Goal: Task Accomplishment & Management: Manage account settings

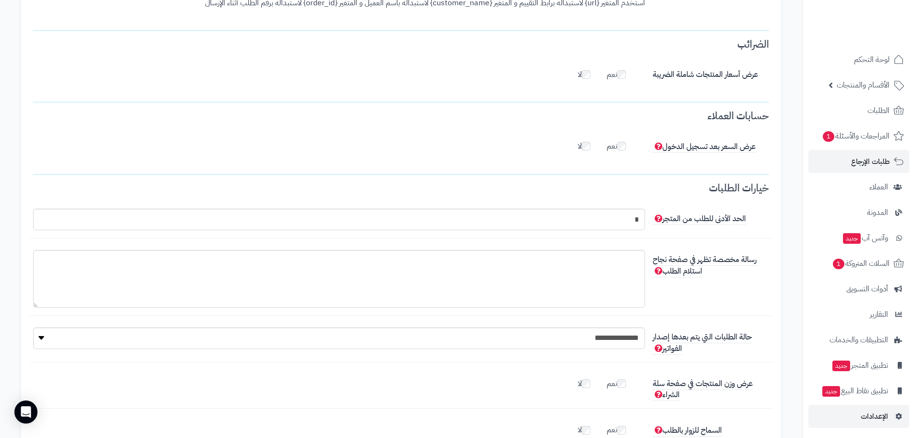
scroll to position [2204, 0]
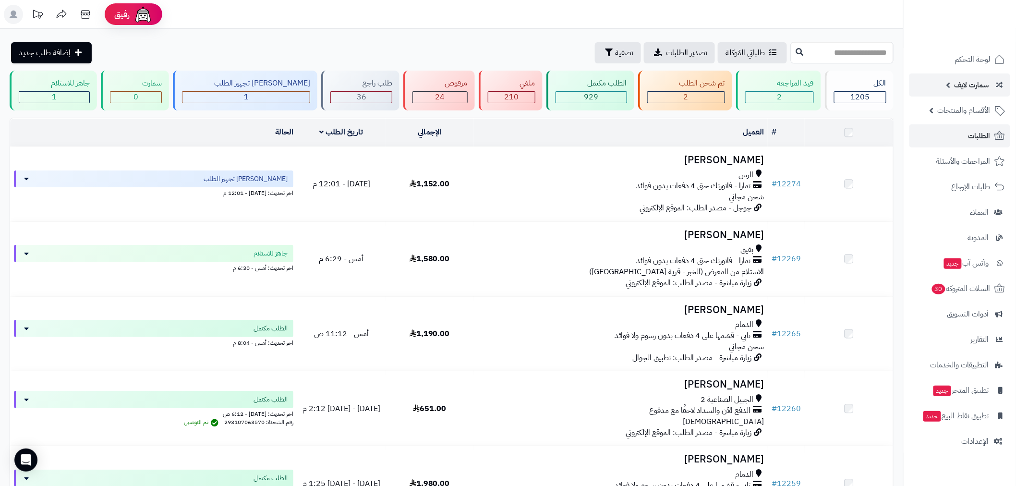
click at [972, 90] on span "سمارت لايف" at bounding box center [972, 84] width 35 height 13
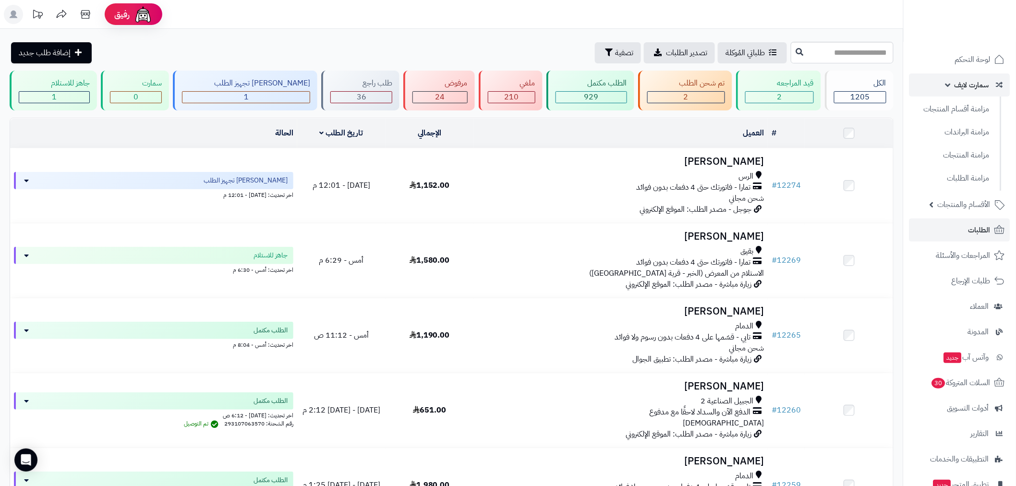
click at [974, 82] on span "سمارت لايف" at bounding box center [972, 84] width 35 height 13
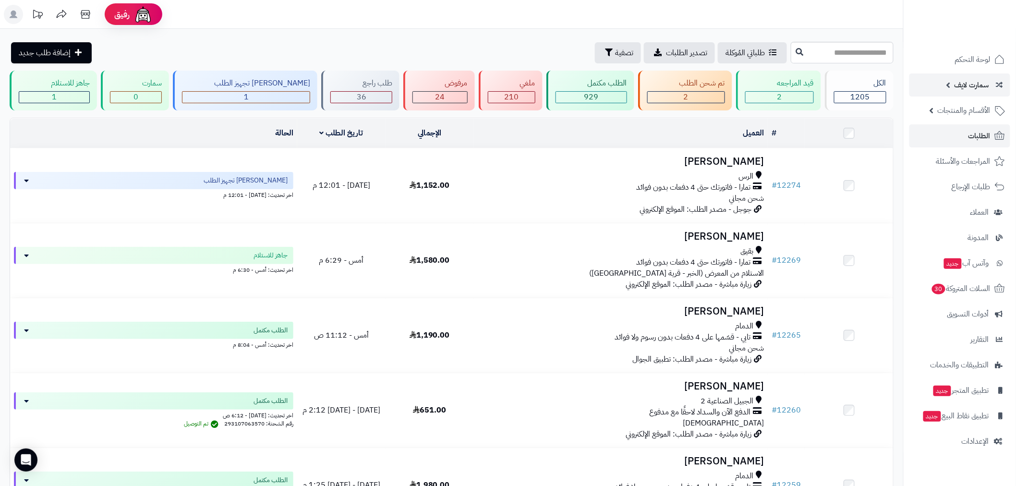
click at [974, 82] on span "سمارت لايف" at bounding box center [972, 84] width 35 height 13
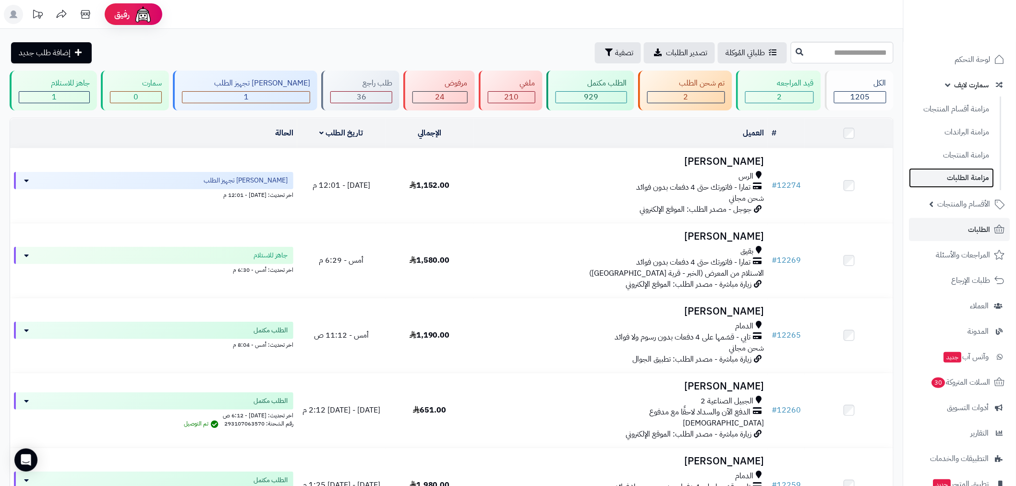
click at [977, 176] on link "مزامنة الطلبات" at bounding box center [952, 178] width 85 height 20
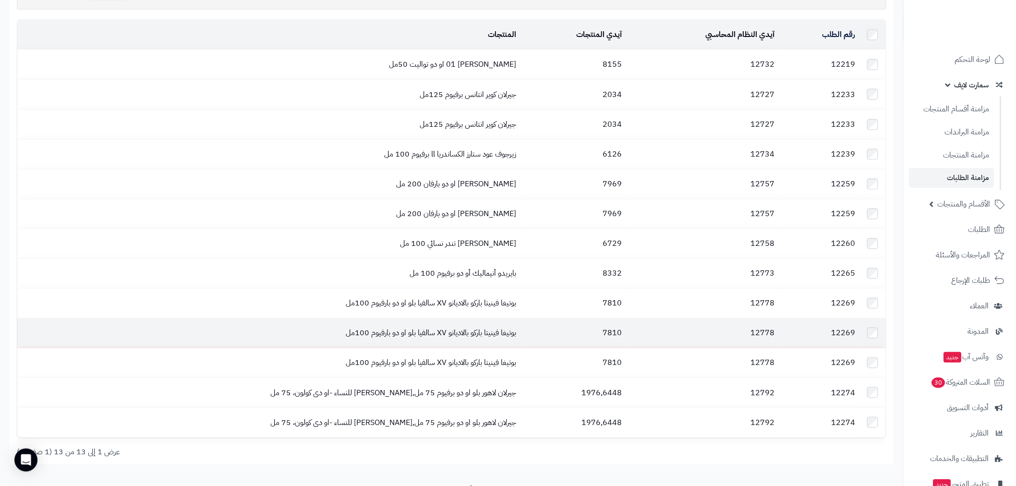
scroll to position [306, 0]
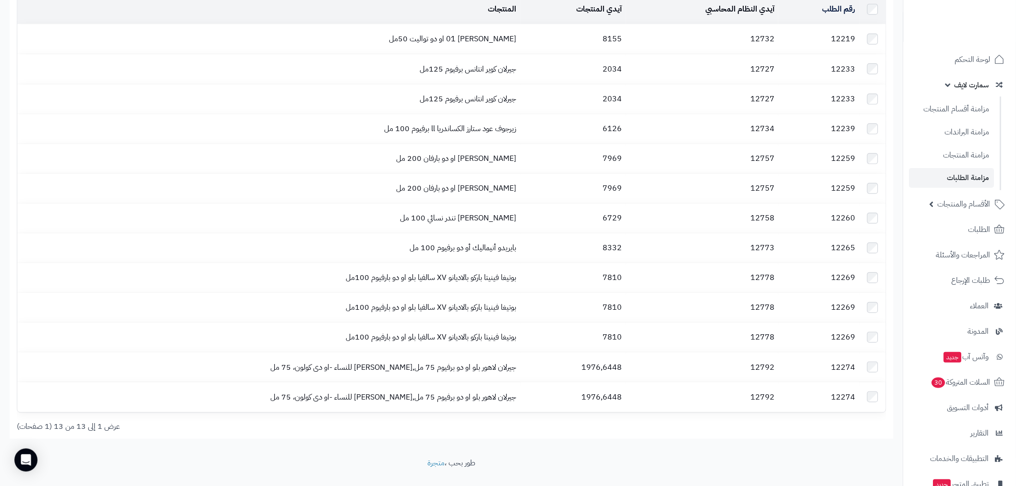
click at [975, 84] on span "سمارت لايف" at bounding box center [972, 84] width 35 height 13
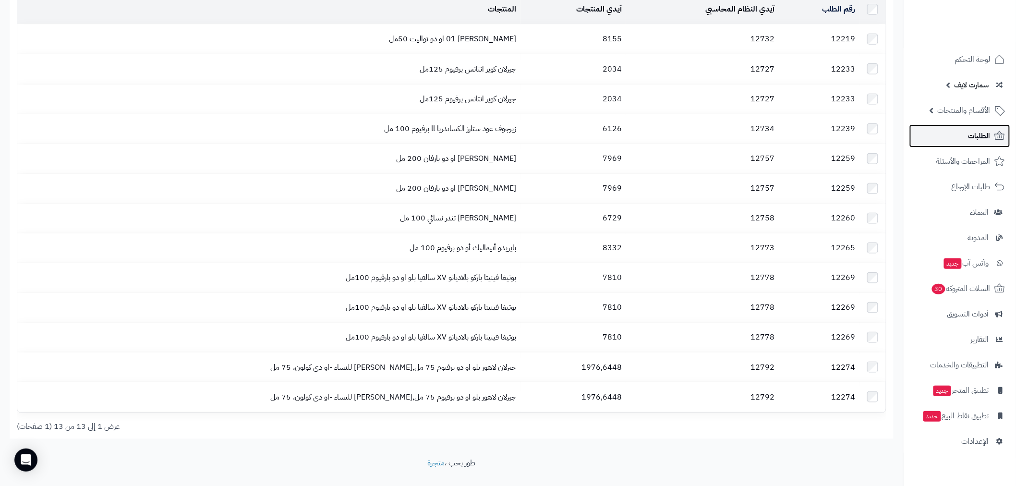
click at [975, 133] on span "الطلبات" at bounding box center [980, 135] width 22 height 13
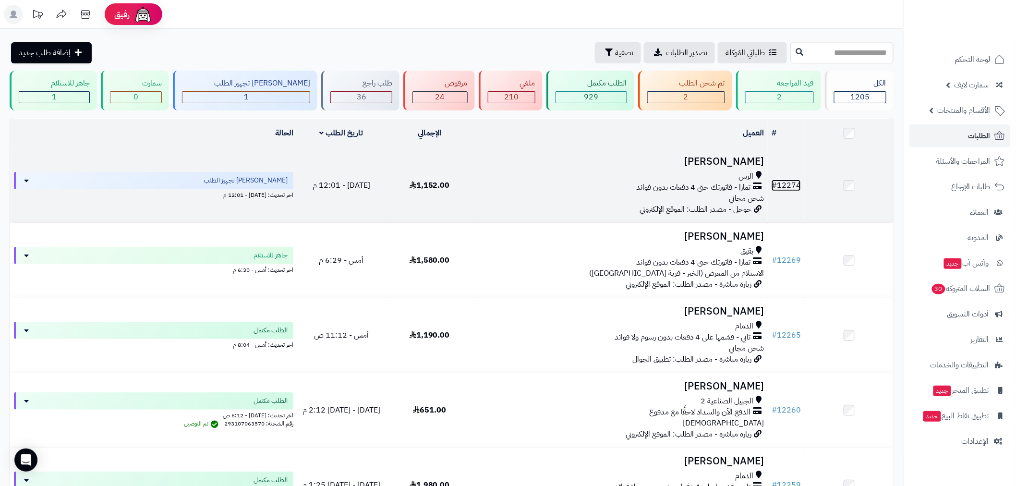
click at [785, 182] on link "# 12274" at bounding box center [786, 186] width 29 height 12
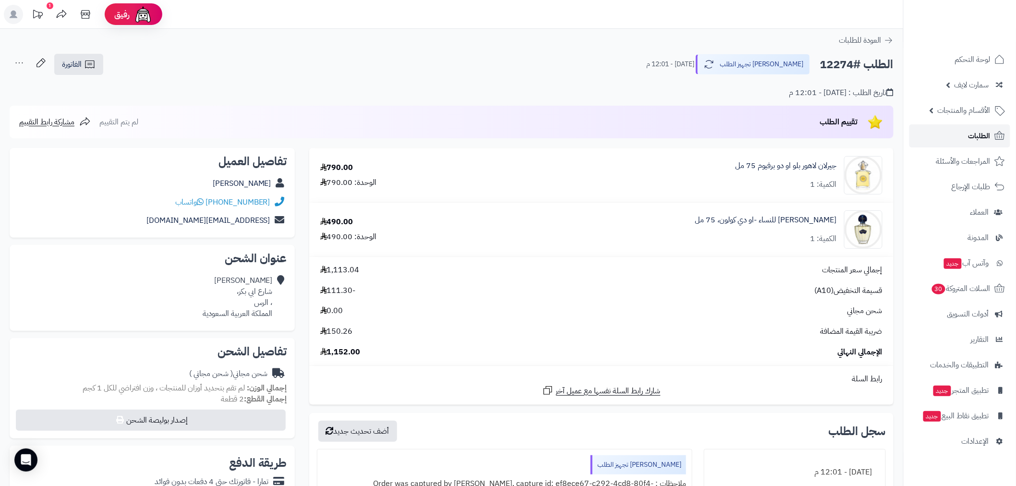
click at [978, 140] on span "الطلبات" at bounding box center [980, 135] width 22 height 13
